Goal: Task Accomplishment & Management: Complete application form

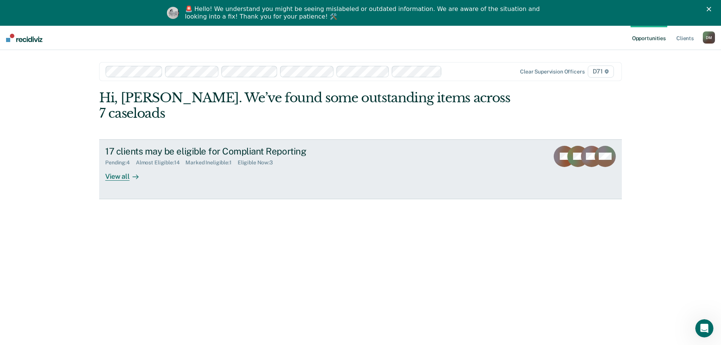
click at [121, 166] on div "View all" at bounding box center [126, 173] width 42 height 15
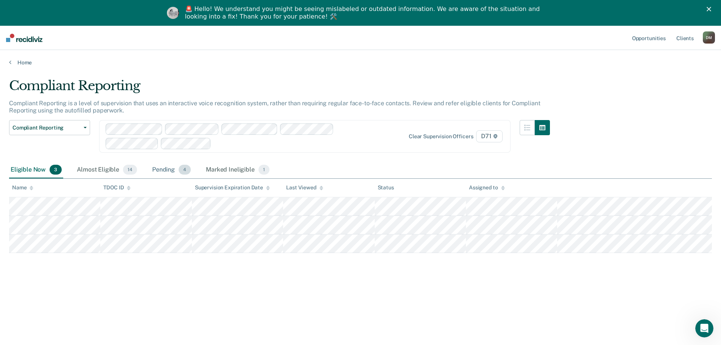
click at [159, 170] on div "Pending 4" at bounding box center [172, 170] width 42 height 17
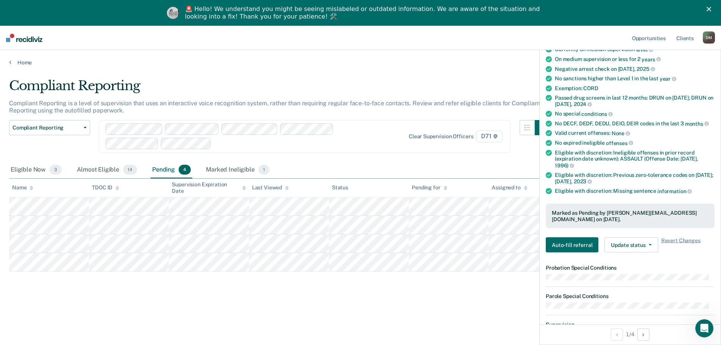
scroll to position [76, 0]
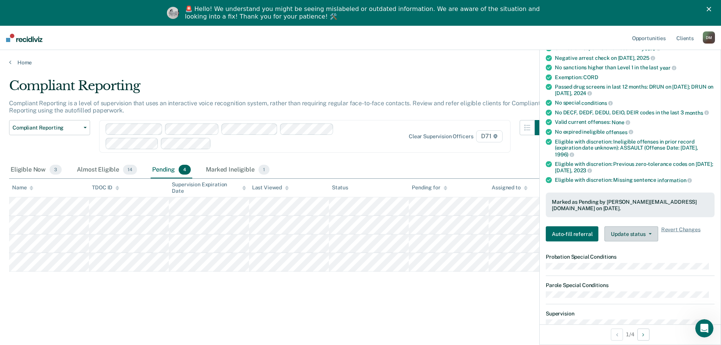
click at [648, 236] on button "Update status" at bounding box center [630, 233] width 53 height 15
click at [639, 266] on button "Mark Ineligible" at bounding box center [640, 264] width 73 height 12
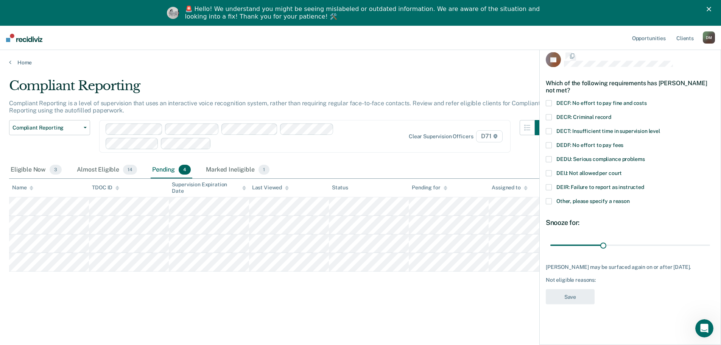
scroll to position [0, 0]
click at [548, 134] on label "DECT: Insufficient time in supervision level" at bounding box center [630, 133] width 169 height 8
click at [660, 129] on input "DECT: Insufficient time in supervision level" at bounding box center [660, 129] width 0 height 0
click at [580, 296] on button "Save" at bounding box center [570, 298] width 49 height 16
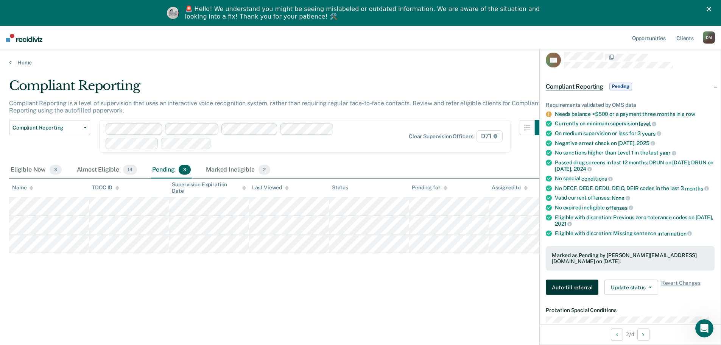
click at [571, 287] on button "Auto-fill referral" at bounding box center [572, 287] width 53 height 15
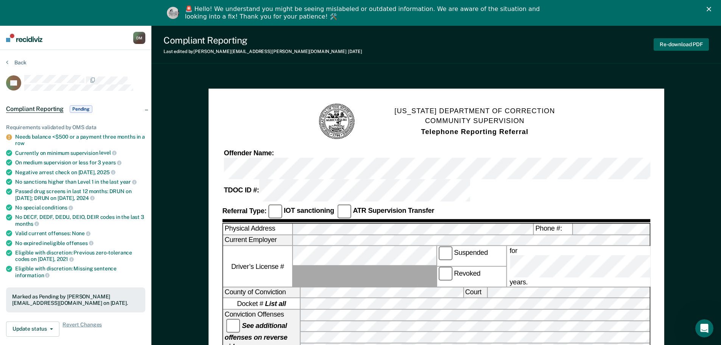
click at [678, 41] on button "Re-download PDF" at bounding box center [681, 44] width 55 height 12
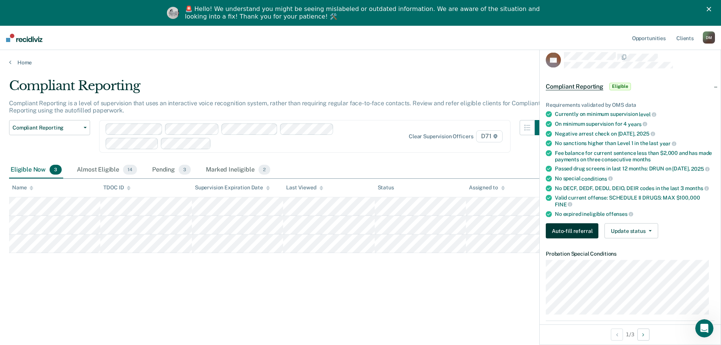
click at [576, 229] on button "Auto-fill referral" at bounding box center [572, 230] width 53 height 15
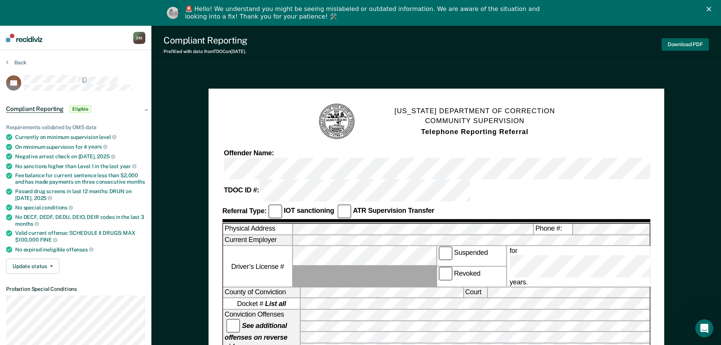
click at [692, 42] on button "Download PDF" at bounding box center [685, 44] width 47 height 12
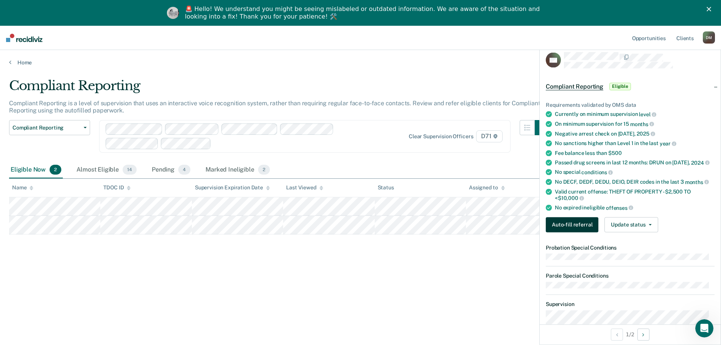
click at [578, 232] on button "Auto-fill referral" at bounding box center [572, 224] width 53 height 15
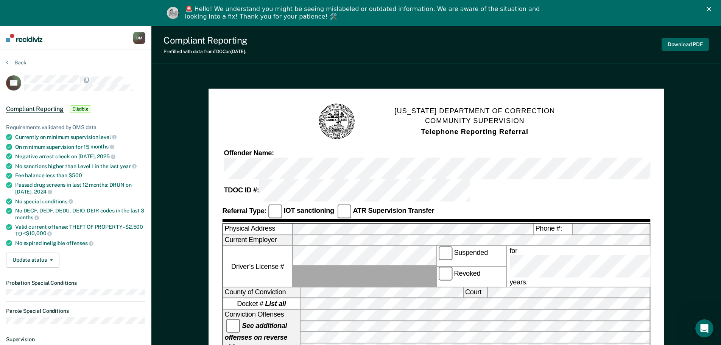
click at [680, 47] on button "Download PDF" at bounding box center [685, 44] width 47 height 12
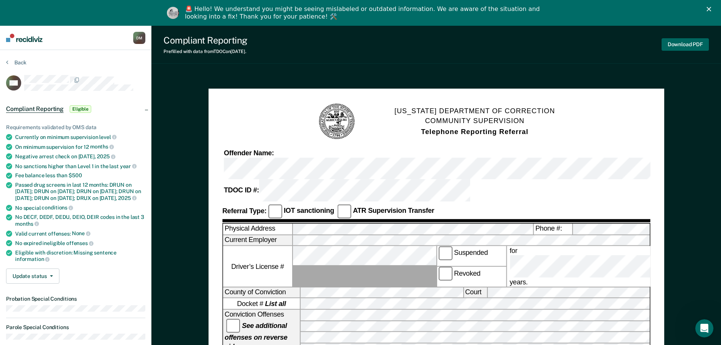
click at [688, 40] on button "Download PDF" at bounding box center [685, 44] width 47 height 12
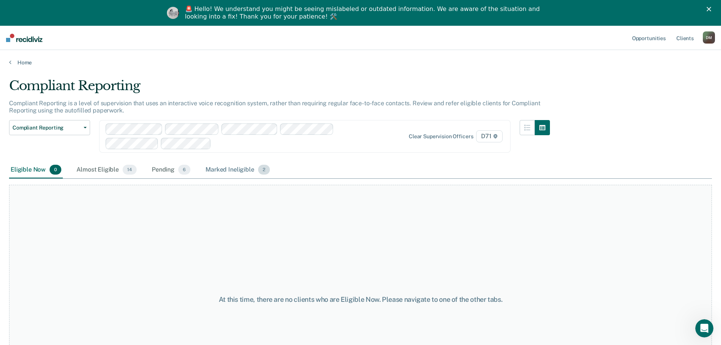
drag, startPoint x: 233, startPoint y: 168, endPoint x: 246, endPoint y: 174, distance: 14.1
click at [246, 174] on div "Marked Ineligible 2" at bounding box center [237, 170] width 67 height 17
click at [231, 170] on div "Marked Ineligible 2" at bounding box center [237, 170] width 67 height 17
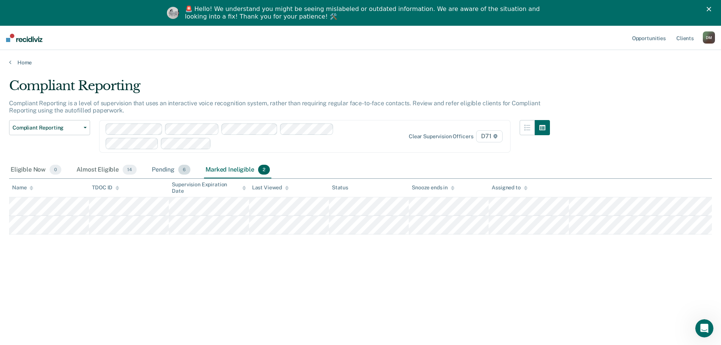
click at [163, 167] on div "Pending 6" at bounding box center [171, 170] width 42 height 17
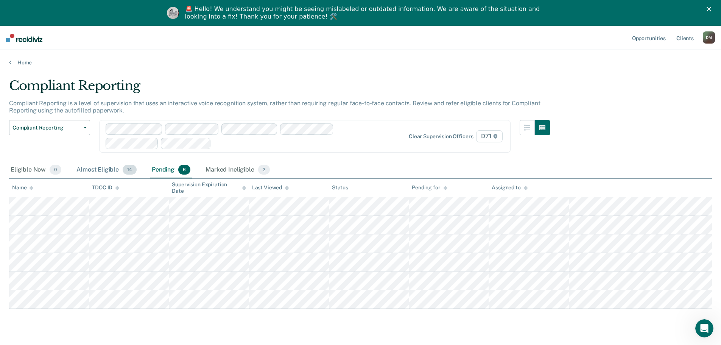
click at [108, 171] on div "Almost Eligible 14" at bounding box center [106, 170] width 63 height 17
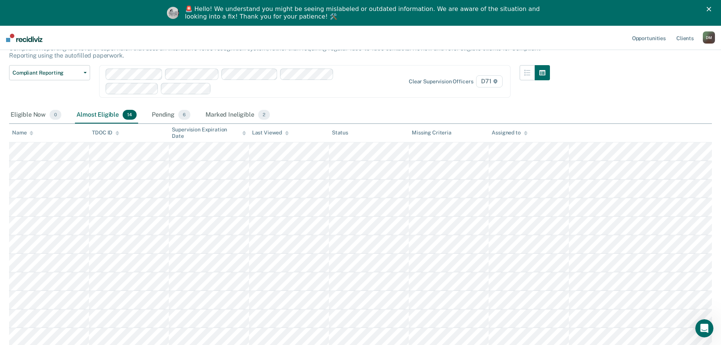
scroll to position [76, 0]
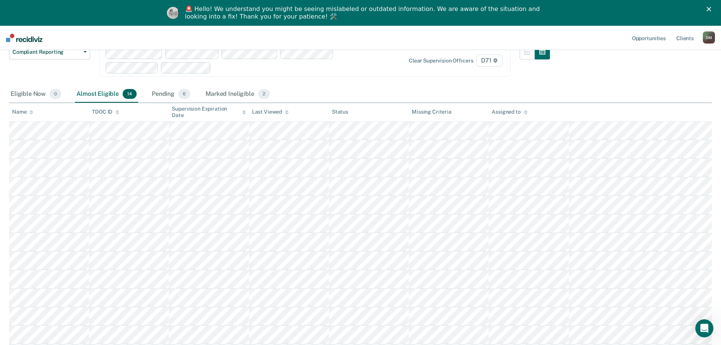
drag, startPoint x: 620, startPoint y: 112, endPoint x: 64, endPoint y: 113, distance: 556.0
click at [64, 113] on tr "Name TDOC ID Supervision Expiration Date Last Viewed Status Missing Criteria As…" at bounding box center [360, 112] width 703 height 19
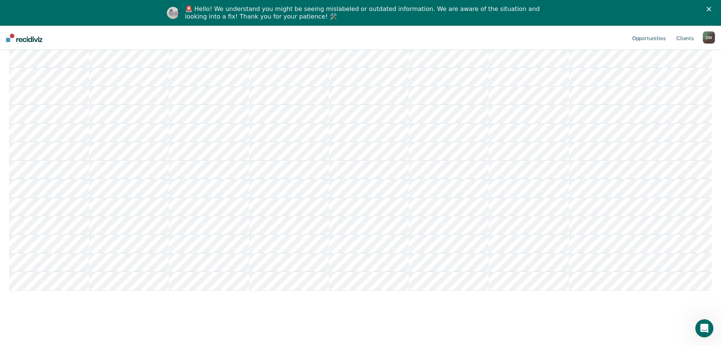
scroll to position [210, 0]
drag, startPoint x: 106, startPoint y: 307, endPoint x: 158, endPoint y: 297, distance: 52.8
click at [159, 297] on div "Compliant Reporting Compliant Reporting is a level of supervision that uses an …" at bounding box center [360, 111] width 703 height 401
click at [78, 288] on div "Compliant Reporting Compliant Reporting is a level of supervision that uses an …" at bounding box center [360, 111] width 703 height 401
copy table "Name TDOC ID Supervision Expiration Date Last Viewed Status Missing Criteria As…"
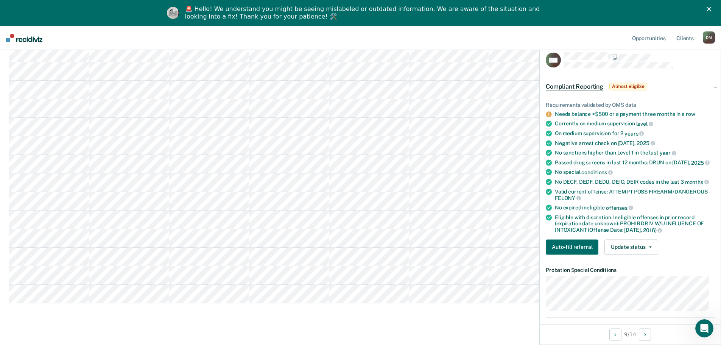
scroll to position [0, 0]
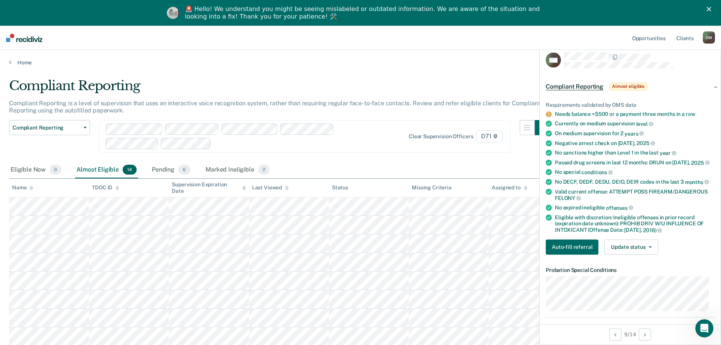
click at [169, 53] on div "Home" at bounding box center [360, 58] width 721 height 16
click at [36, 60] on link "Home" at bounding box center [360, 62] width 703 height 7
